Goal: Information Seeking & Learning: Learn about a topic

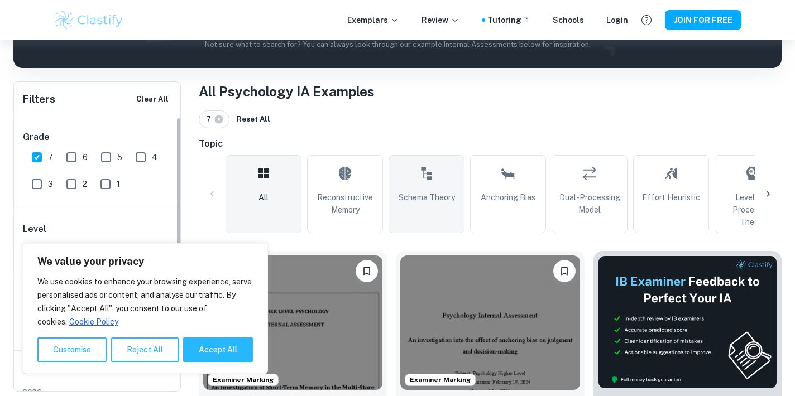
scroll to position [183, 0]
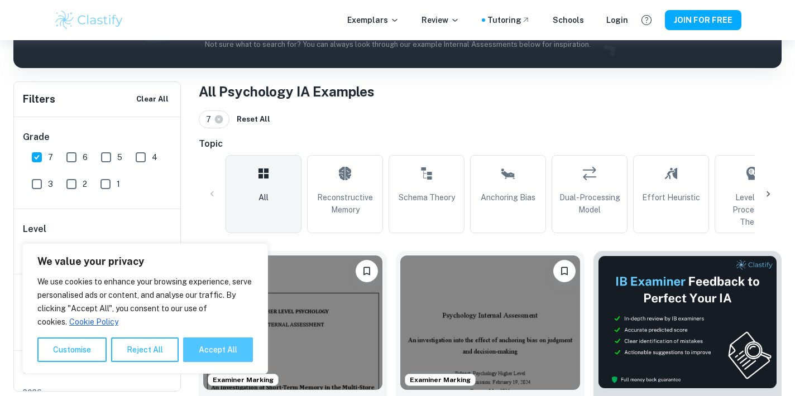
click at [233, 339] on button "Accept All" at bounding box center [218, 350] width 70 height 25
checkbox input "true"
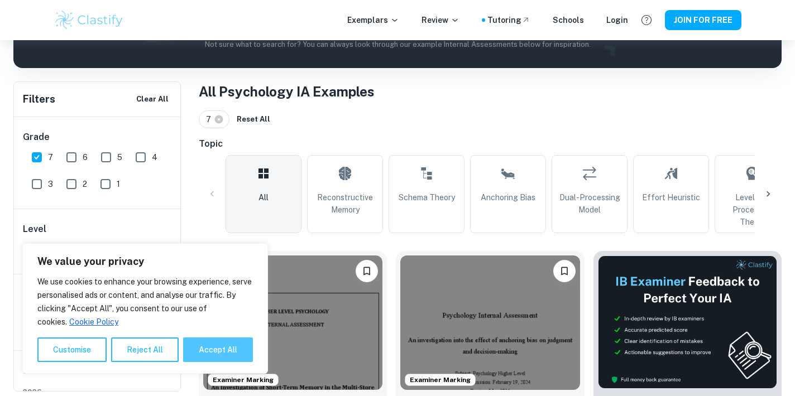
checkbox input "true"
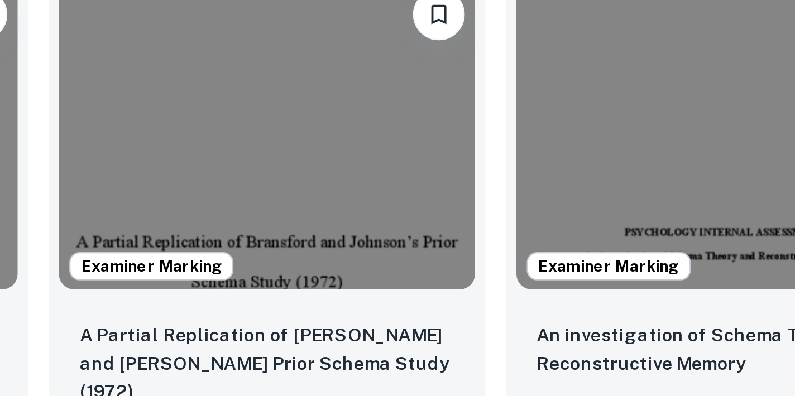
scroll to position [642, 0]
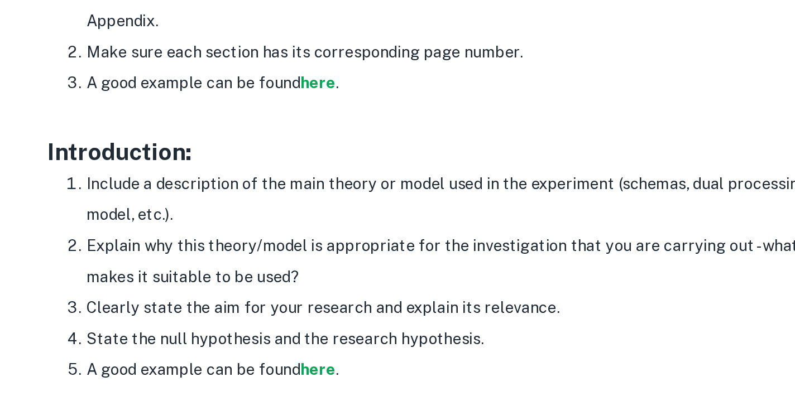
scroll to position [632, 0]
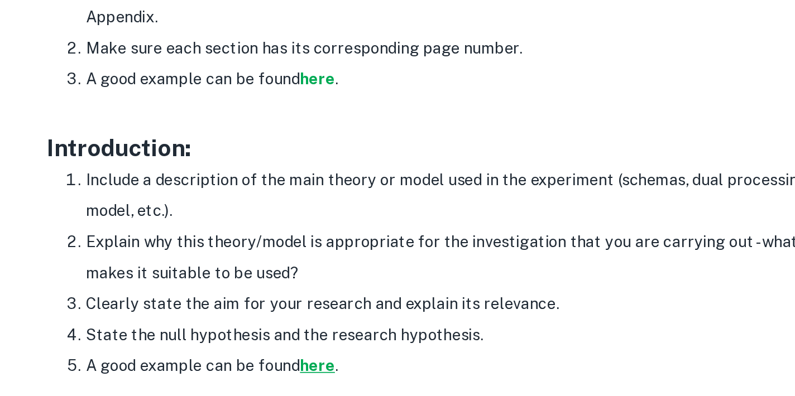
click at [229, 373] on strong "here" at bounding box center [239, 378] width 20 height 11
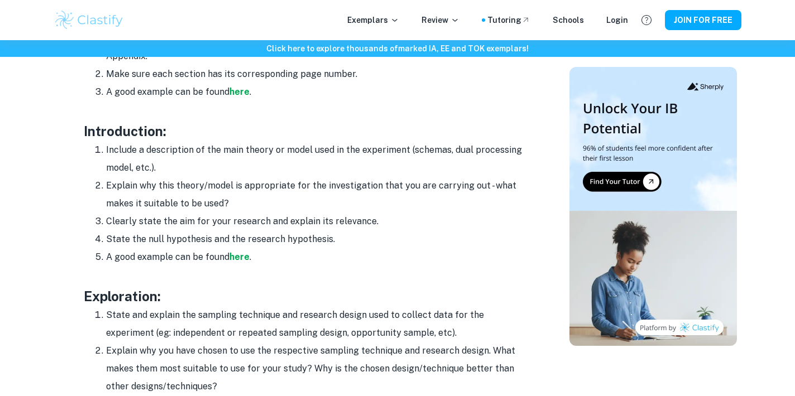
click at [444, 1] on div "Exemplars Review Tutoring Schools Login JOIN FOR FREE" at bounding box center [397, 20] width 795 height 40
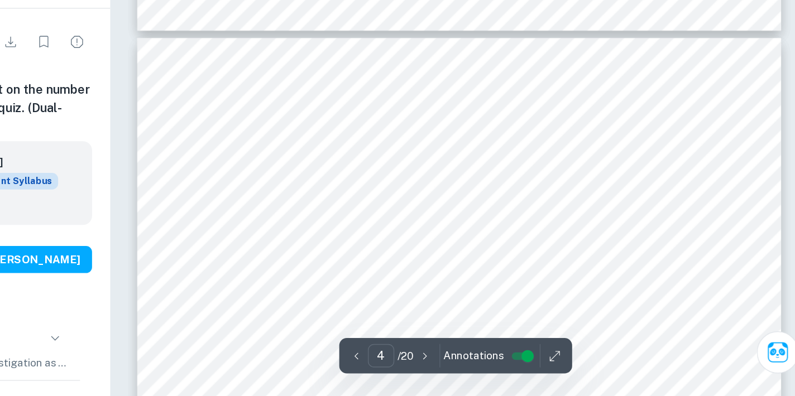
scroll to position [1948, 0]
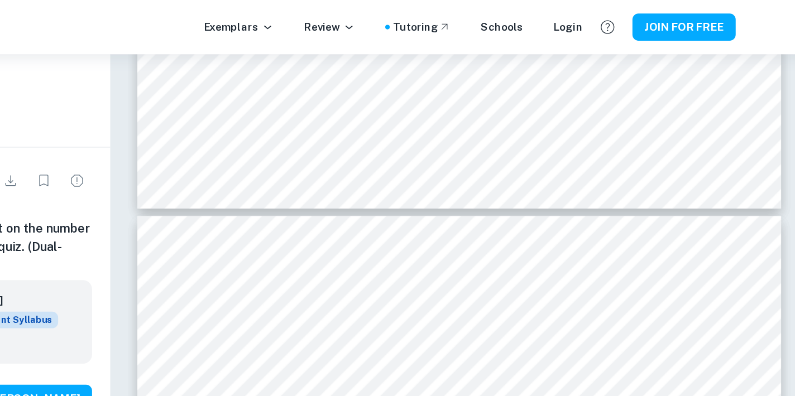
type input "3"
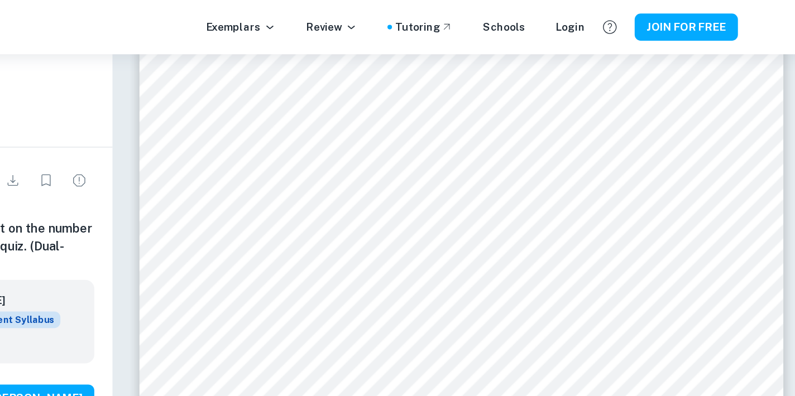
scroll to position [1556, 0]
